Goal: Task Accomplishment & Management: Manage account settings

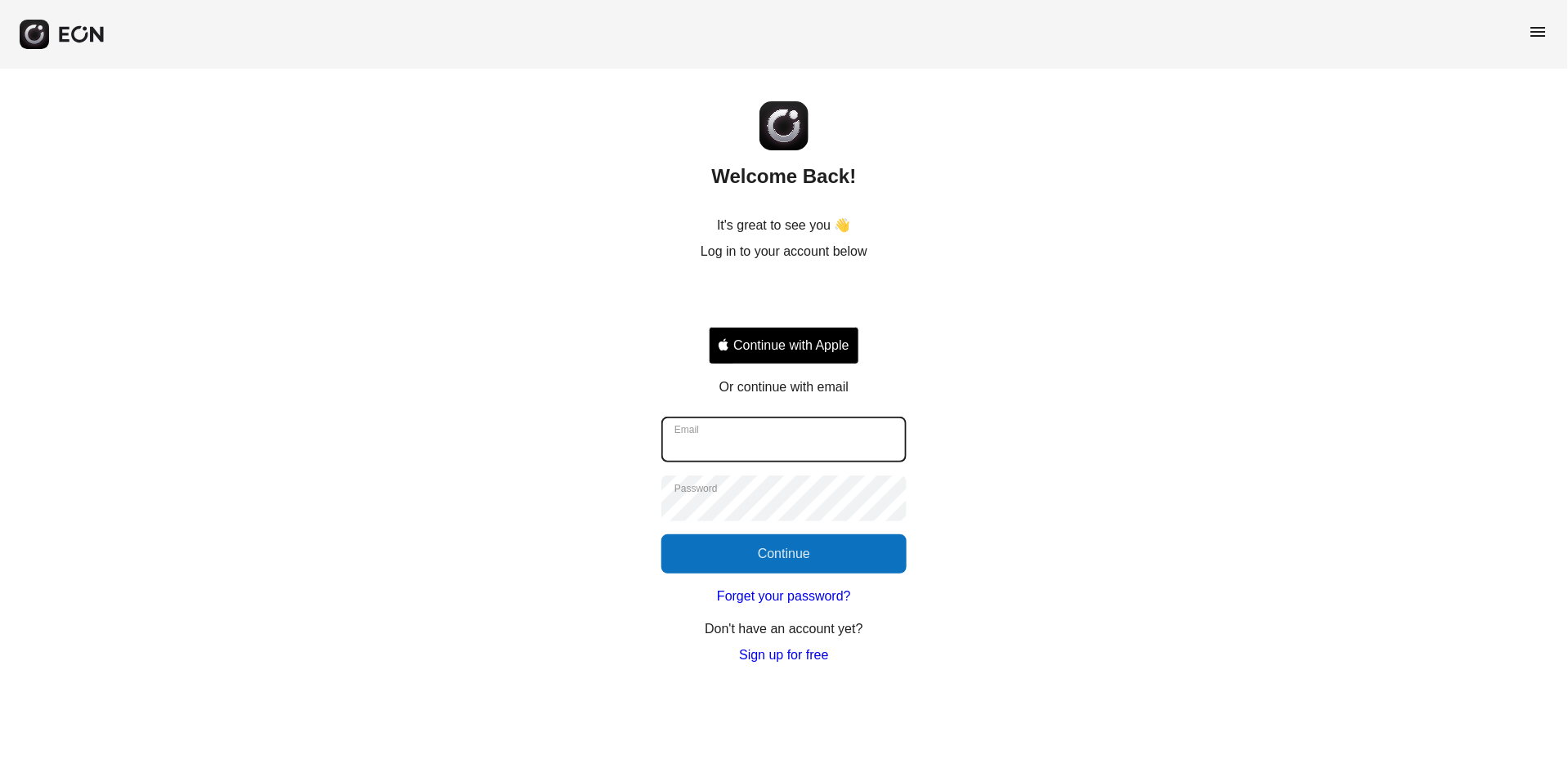
type input "**********"
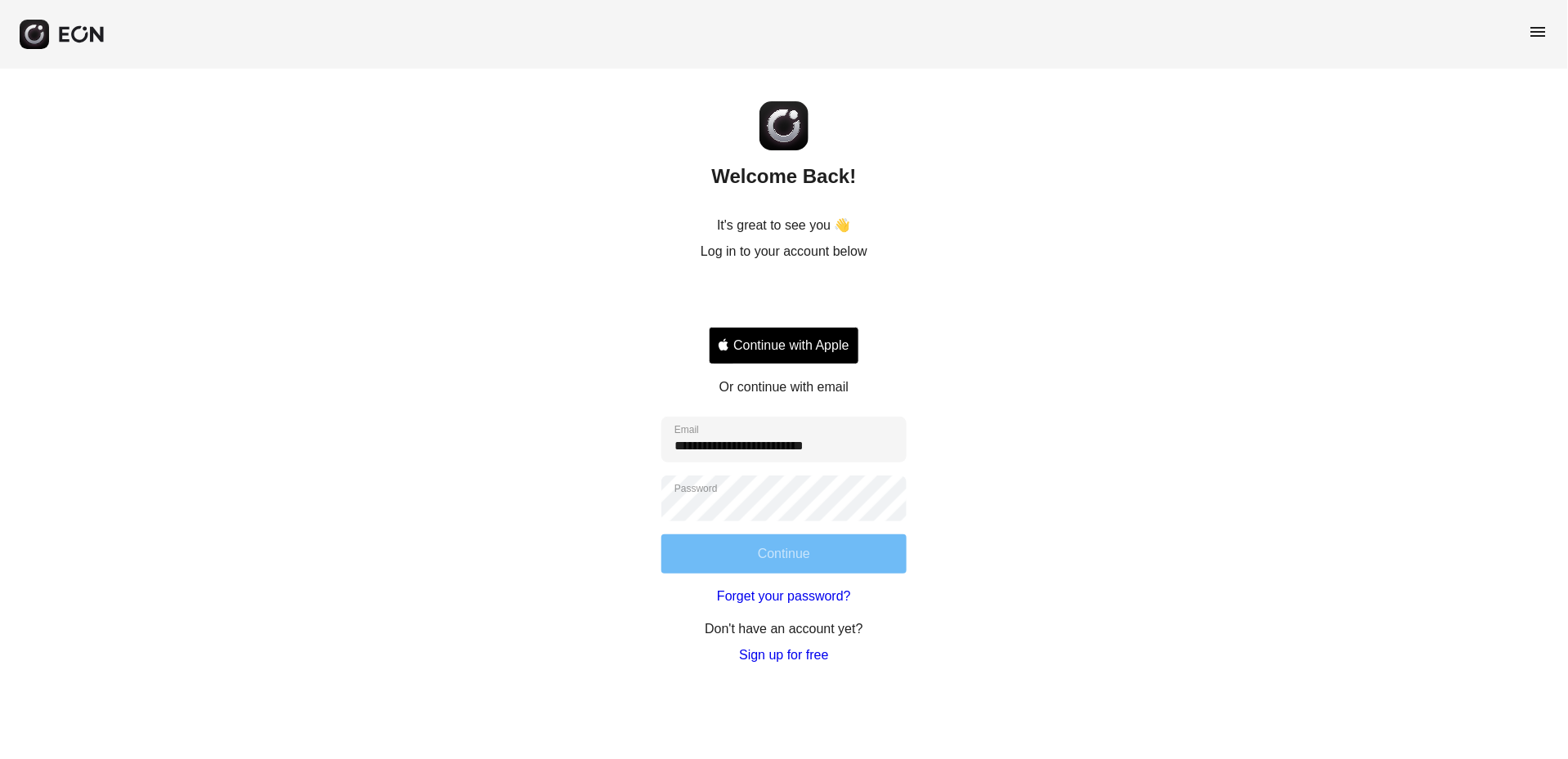
click at [882, 551] on button "Continue" at bounding box center [784, 554] width 245 height 39
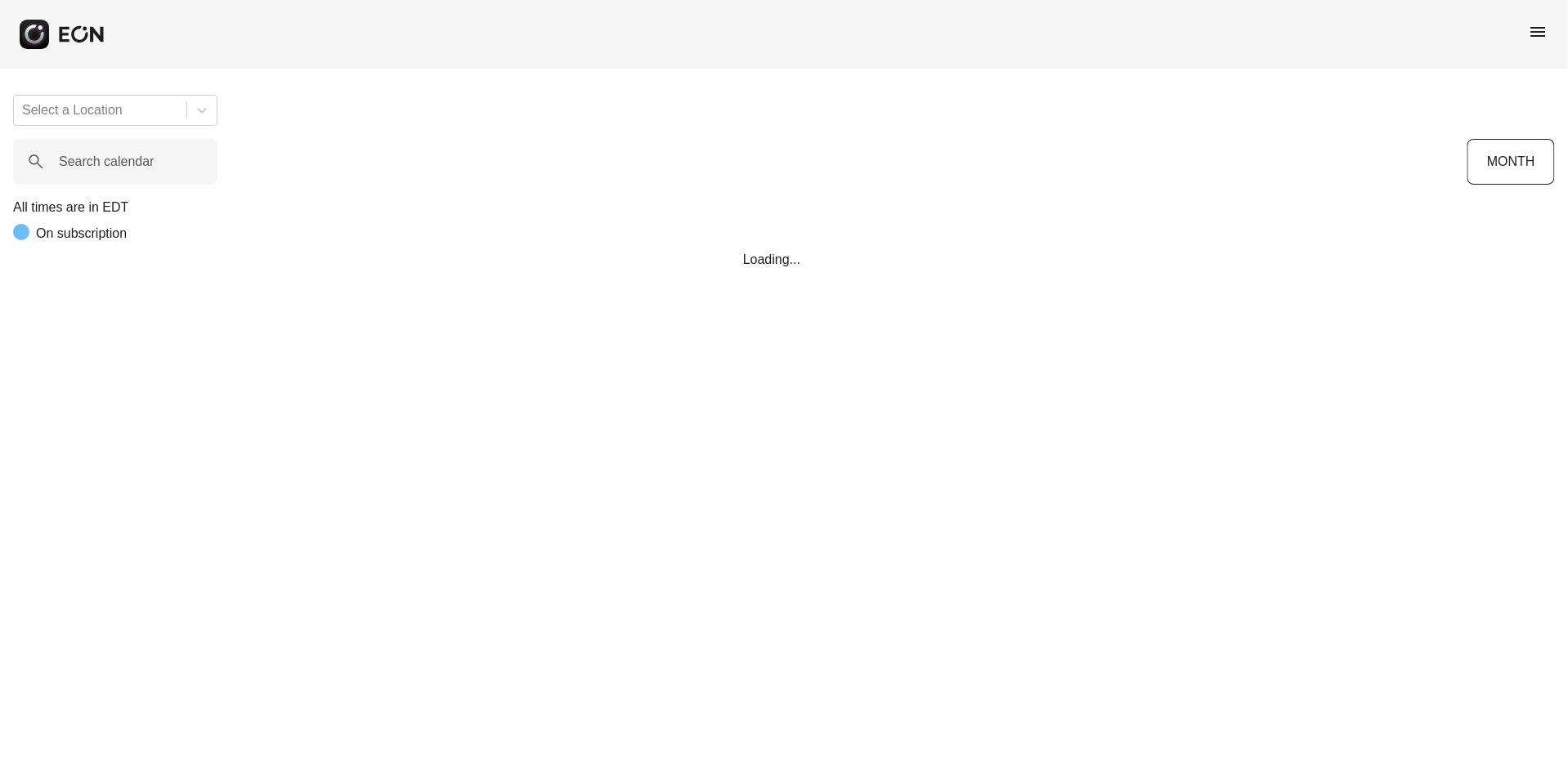
scroll to position [0, 123]
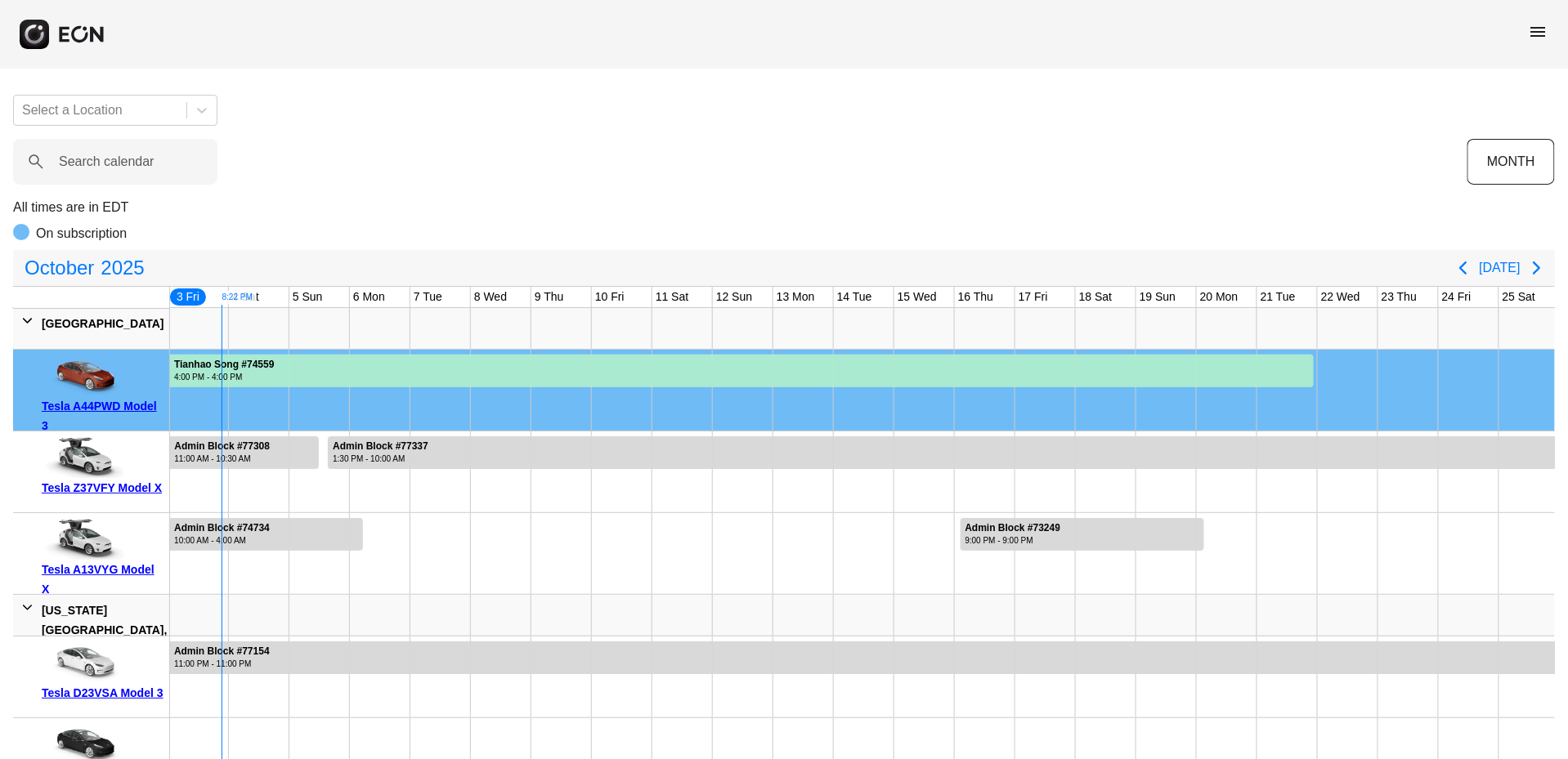
click at [1548, 26] on div "menu" at bounding box center [784, 34] width 1568 height 68
click at [1538, 29] on span "menu" at bounding box center [1539, 32] width 20 height 20
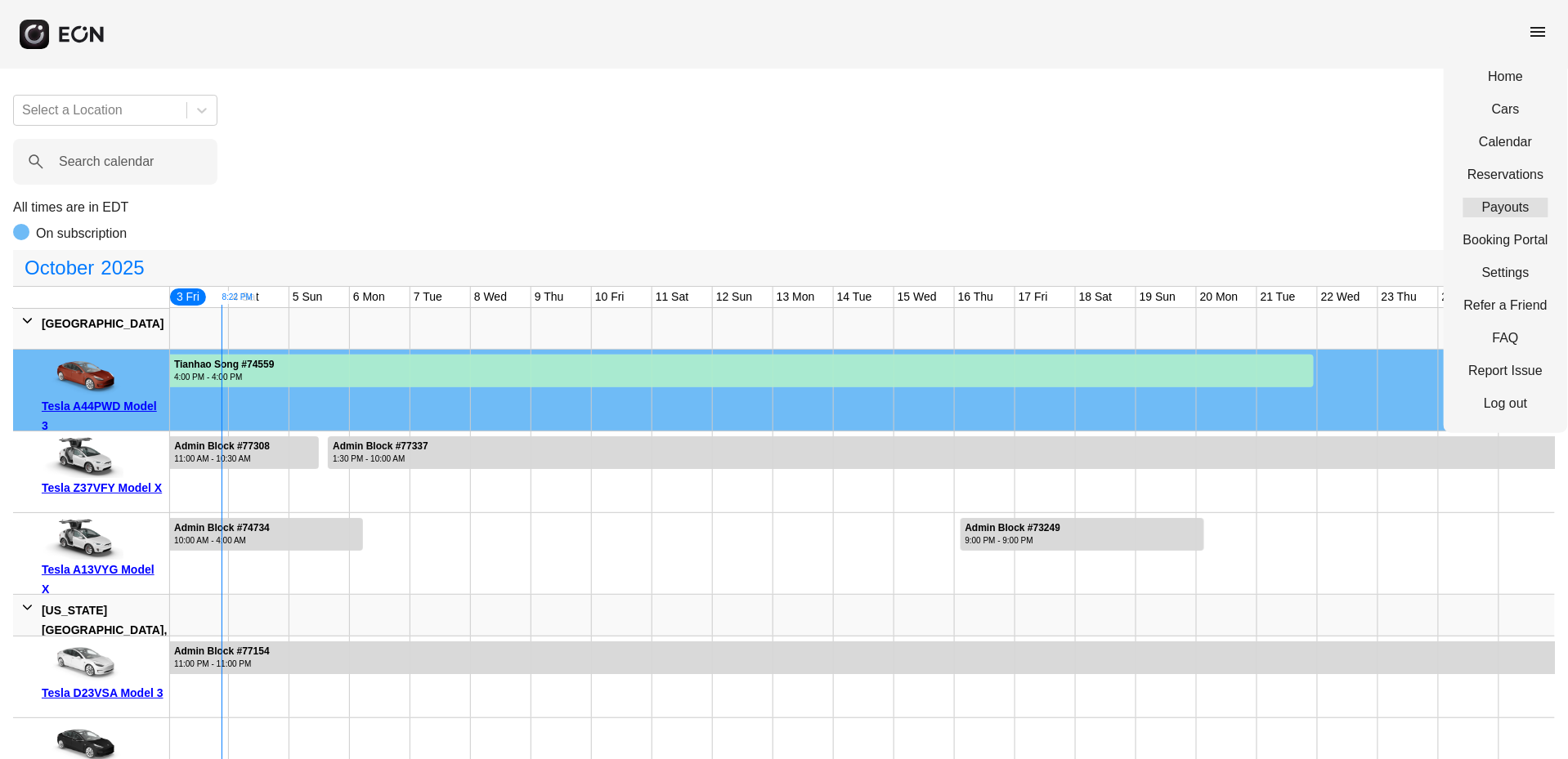
click at [1501, 202] on link "Payouts" at bounding box center [1506, 208] width 85 height 20
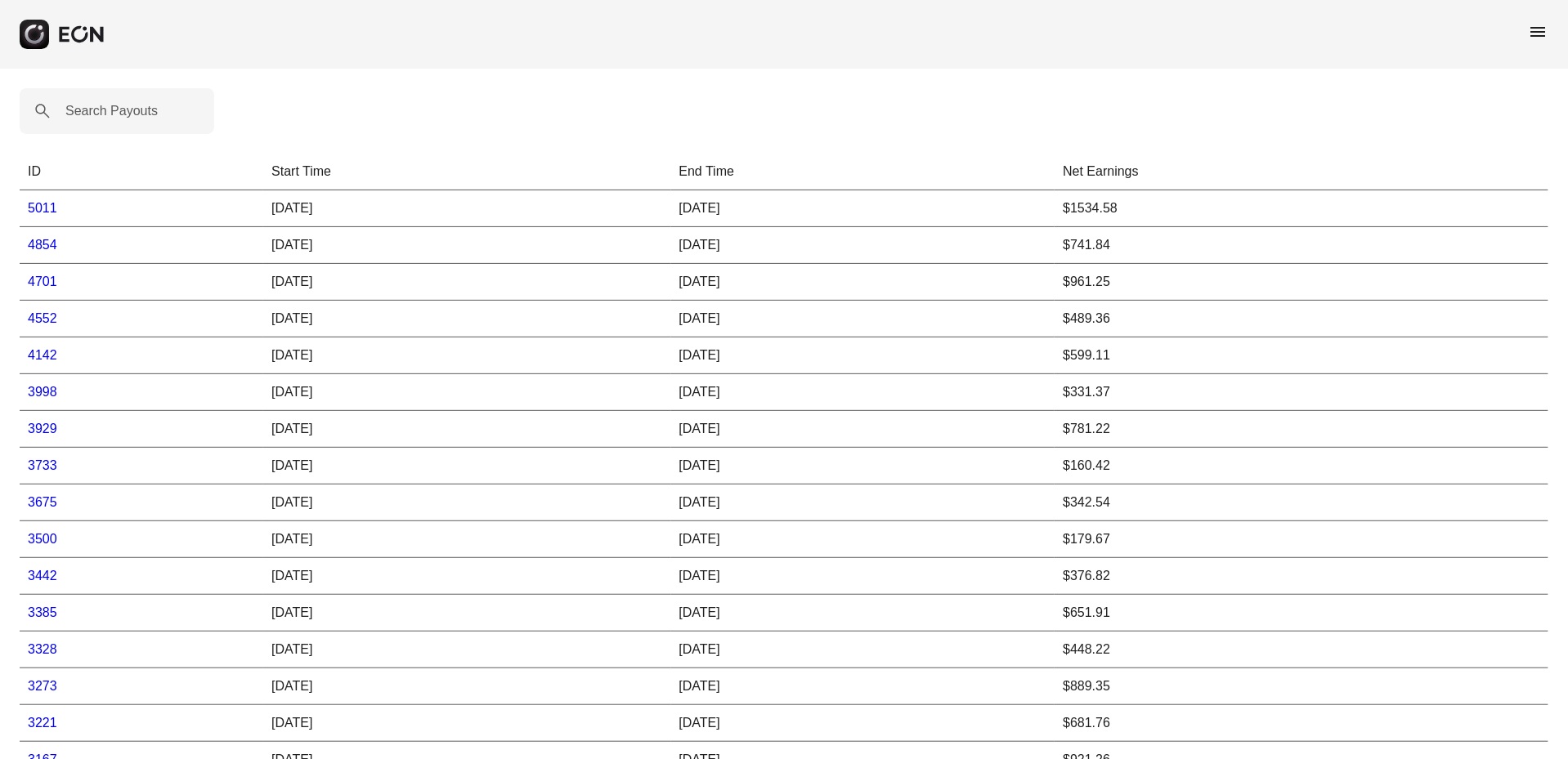
click at [35, 202] on link "5011" at bounding box center [42, 209] width 29 height 14
